Goal: Complete application form

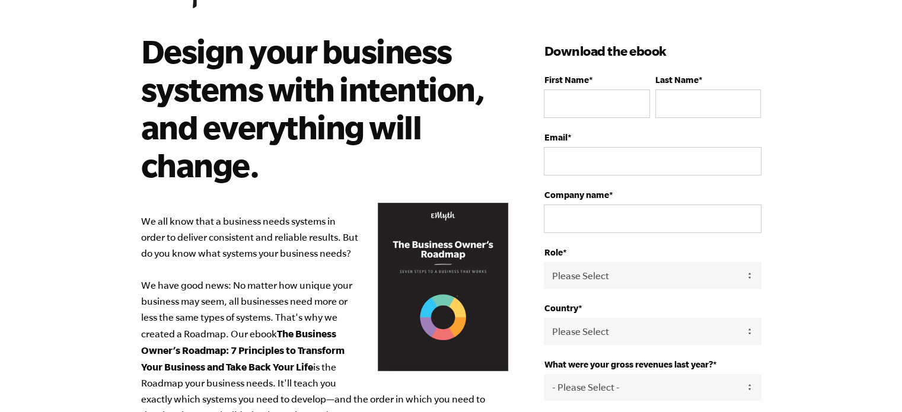
scroll to position [59, 0]
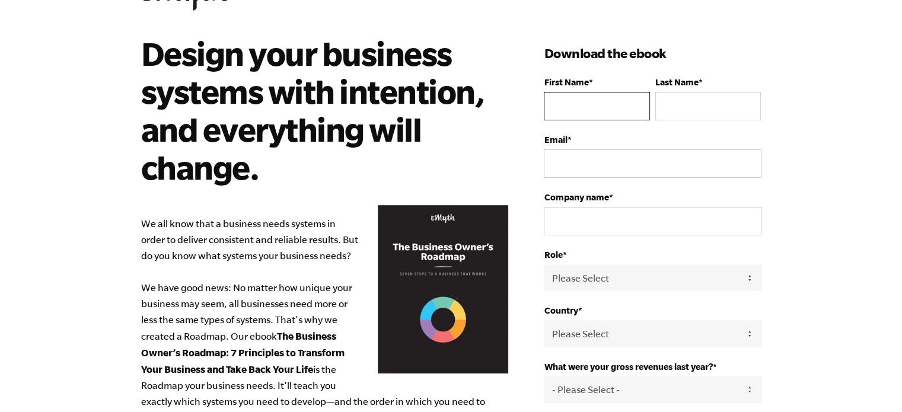
click at [574, 109] on input "First Name *" at bounding box center [597, 106] width 106 height 28
type input "[PERSON_NAME]"
type input "Cligrow"
type input "[EMAIL_ADDRESS][DOMAIN_NAME]"
type input "Carolina Home Exteriors"
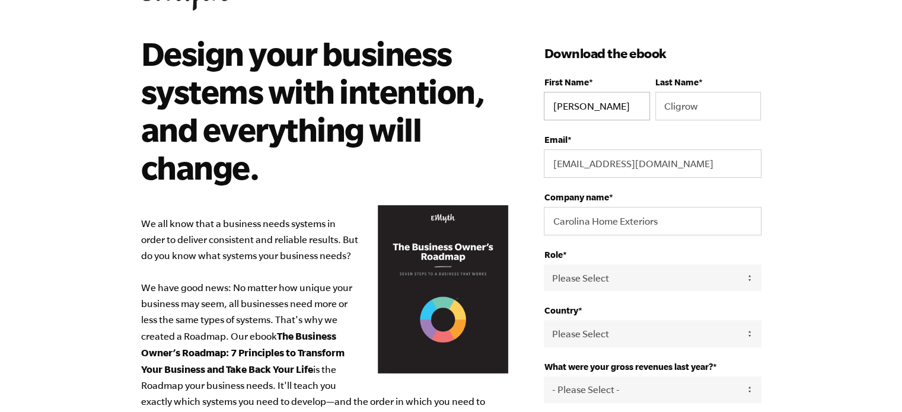
select select "[GEOGRAPHIC_DATA]"
type input "18436516514"
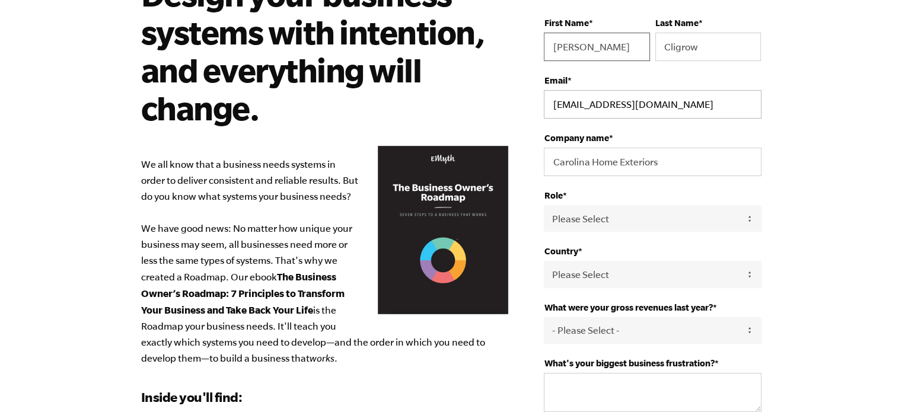
scroll to position [178, 0]
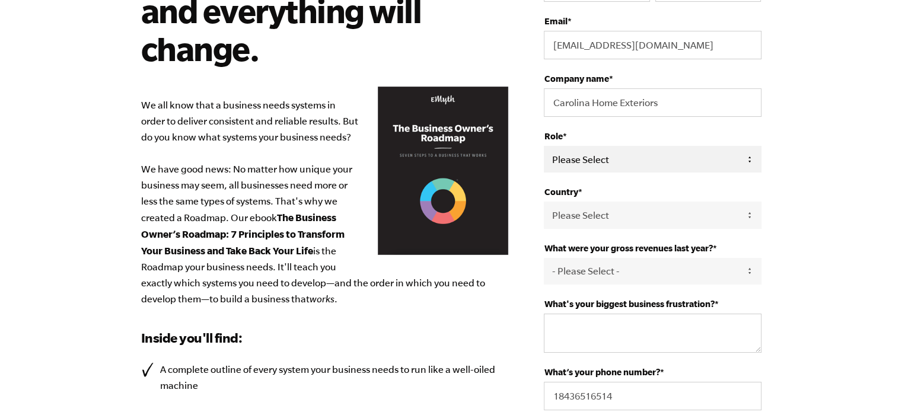
click at [750, 155] on select "Please Select Owner Partner / Co-Owner Executive Employee / Other" at bounding box center [652, 159] width 217 height 27
select select "Owner"
click at [544, 146] on select "Please Select Owner Partner / Co-Owner Executive Employee / Other" at bounding box center [652, 159] width 217 height 27
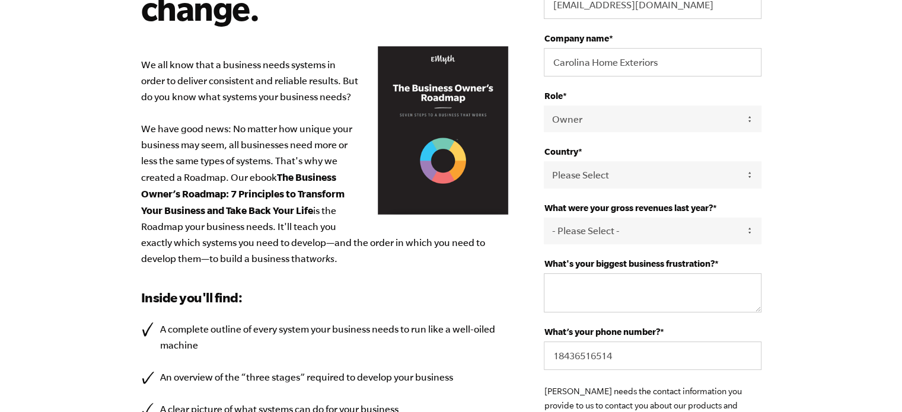
scroll to position [296, 0]
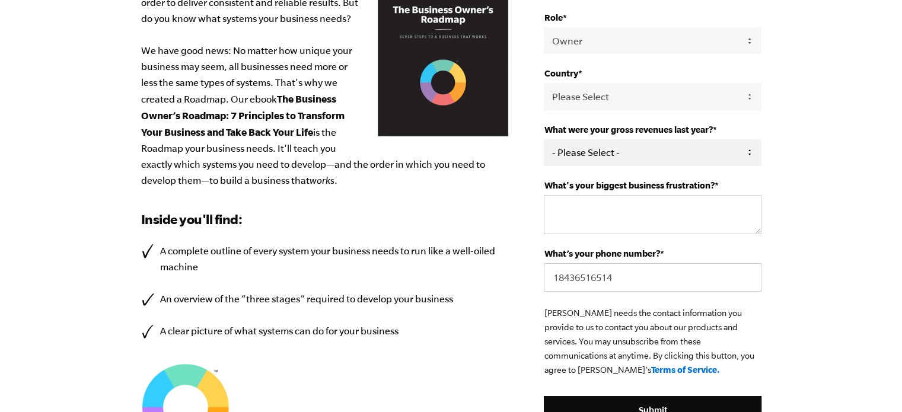
click at [636, 154] on select "- Please Select - 0-75K 76-150K 151-275K 276-500K 501-750K 751-1M 1-2.5M 2.5-5M…" at bounding box center [652, 152] width 217 height 27
select select "5-10M"
click at [544, 139] on select "- Please Select - 0-75K 76-150K 151-275K 276-500K 501-750K 751-1M 1-2.5M 2.5-5M…" at bounding box center [652, 152] width 217 height 27
click at [637, 211] on textarea "What's your biggest business frustration? *" at bounding box center [652, 214] width 217 height 39
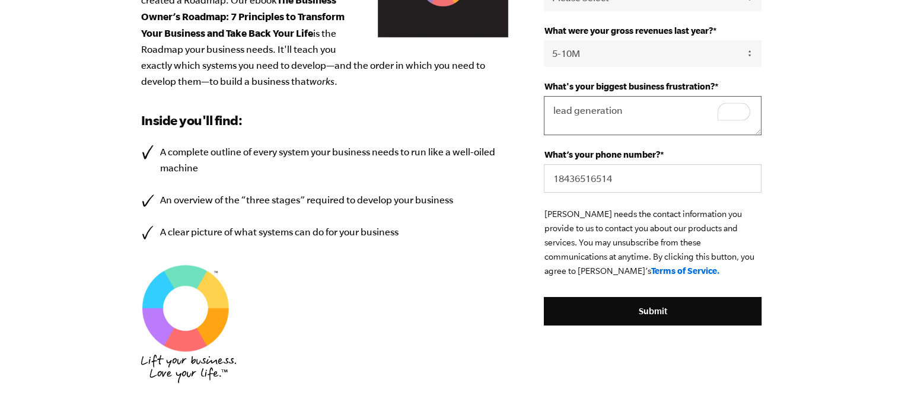
scroll to position [415, 0]
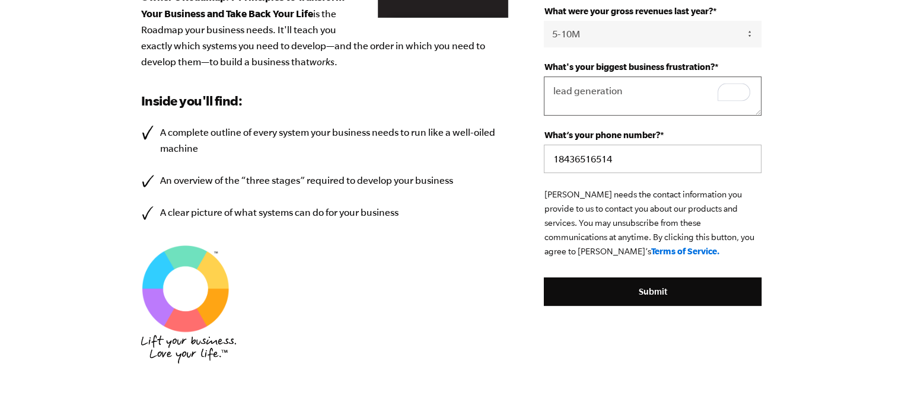
type textarea "lead generation"
drag, startPoint x: 610, startPoint y: 156, endPoint x: 546, endPoint y: 158, distance: 64.7
click at [546, 158] on input "18436516514" at bounding box center [652, 159] width 217 height 28
type input "18435044809"
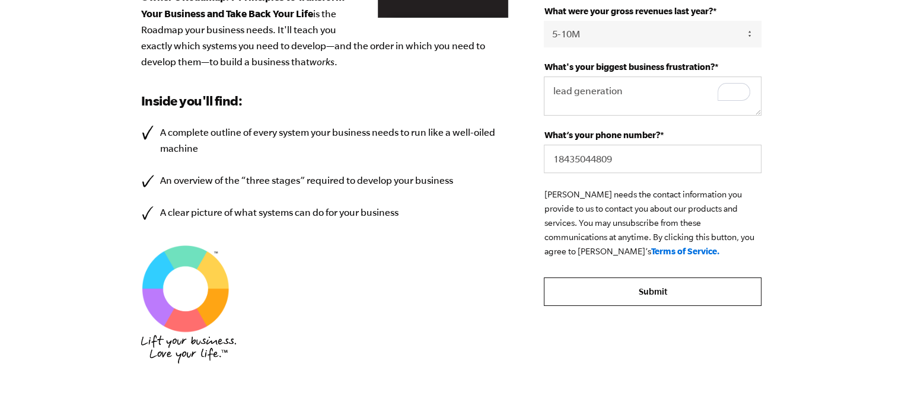
click at [657, 287] on input "Submit" at bounding box center [652, 292] width 217 height 28
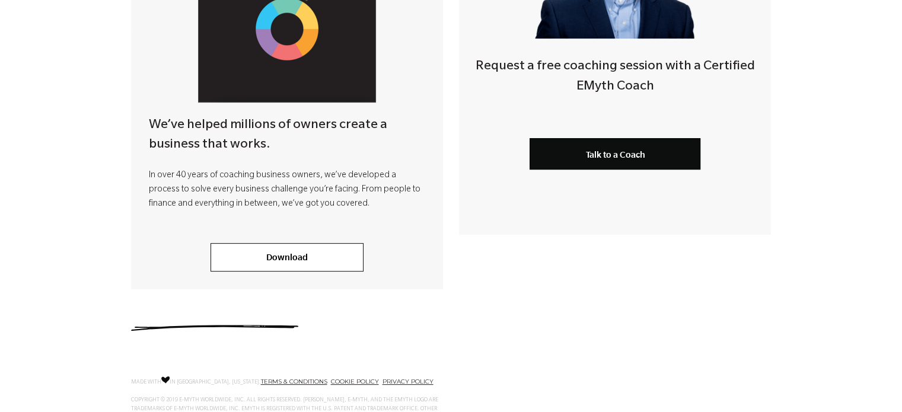
scroll to position [470, 0]
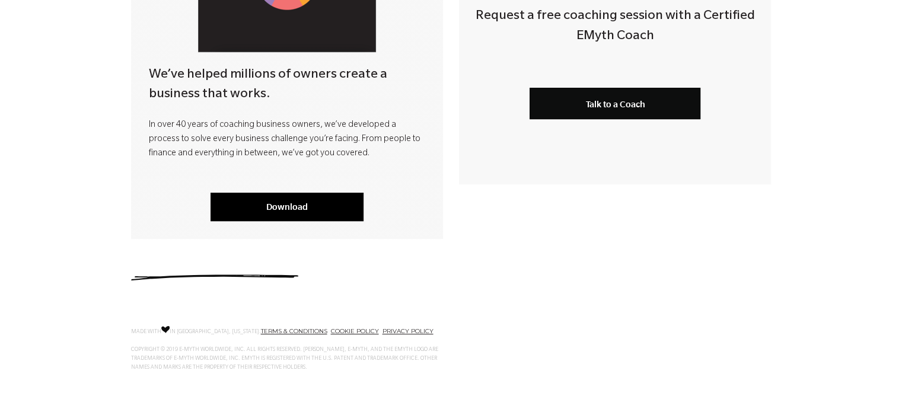
click at [281, 206] on link "Download" at bounding box center [287, 207] width 153 height 28
